Goal: Information Seeking & Learning: Find specific fact

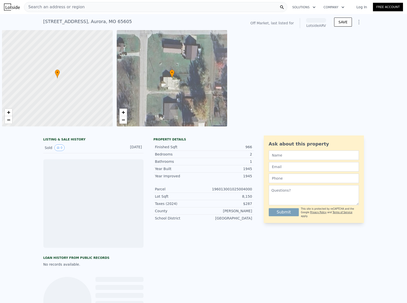
scroll to position [0, 2]
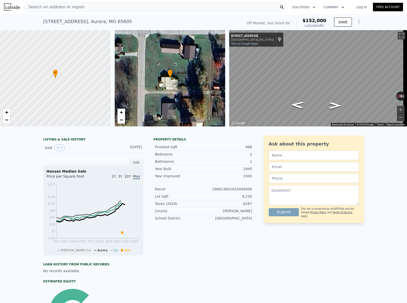
click at [45, 7] on span "Search an address or region" at bounding box center [54, 7] width 60 height 6
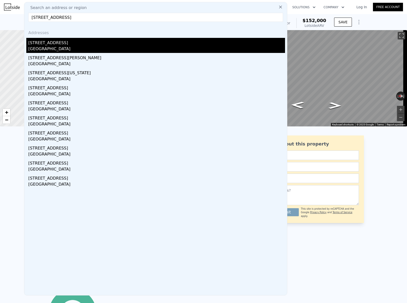
type input "[STREET_ADDRESS]"
click at [47, 45] on div "[STREET_ADDRESS]" at bounding box center [156, 42] width 257 height 8
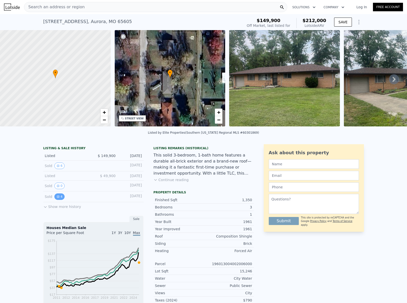
click at [58, 199] on button "4" at bounding box center [59, 196] width 11 height 7
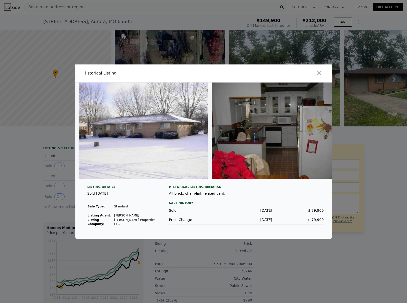
click at [262, 148] on img at bounding box center [276, 130] width 128 height 96
drag, startPoint x: 194, startPoint y: 182, endPoint x: 123, endPoint y: 186, distance: 71.8
click at [124, 186] on div "Listing Details Sold [DATE] Sale Type: Standard Listing Agent: [PERSON_NAME] Li…" at bounding box center [203, 160] width 257 height 156
click at [320, 73] on icon "button" at bounding box center [319, 72] width 7 height 7
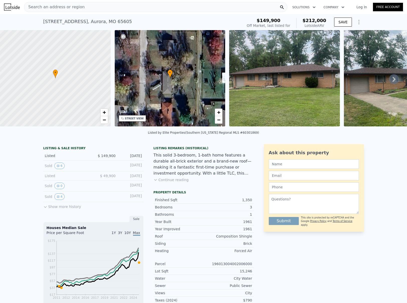
click at [58, 209] on button "Show more history" at bounding box center [62, 205] width 38 height 7
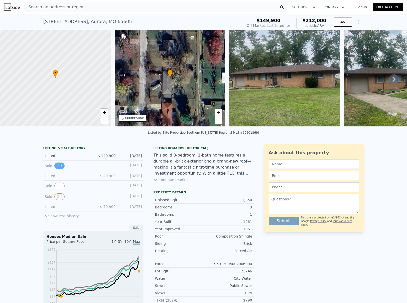
click at [57, 167] on icon "View historical data" at bounding box center [58, 165] width 3 height 3
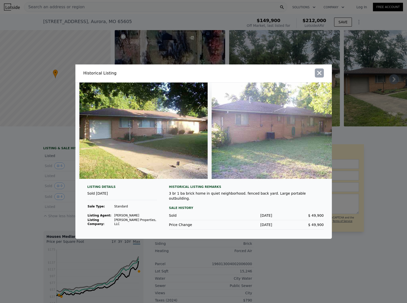
click at [321, 71] on icon "button" at bounding box center [319, 73] width 4 height 4
